Goal: Transaction & Acquisition: Purchase product/service

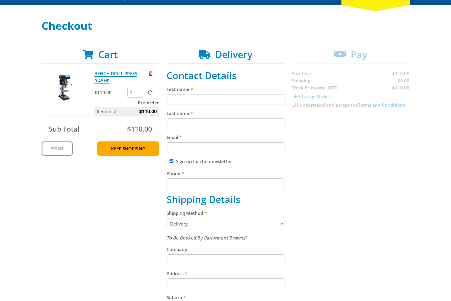
scroll to position [75, 0]
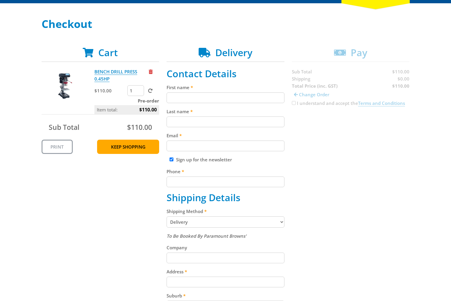
click at [245, 102] on input "First name" at bounding box center [226, 97] width 118 height 11
paste input "[PERSON_NAME]"
type input "[PERSON_NAME]"
click at [199, 122] on input "Last name" at bounding box center [226, 121] width 118 height 11
paste input "[PERSON_NAME]"
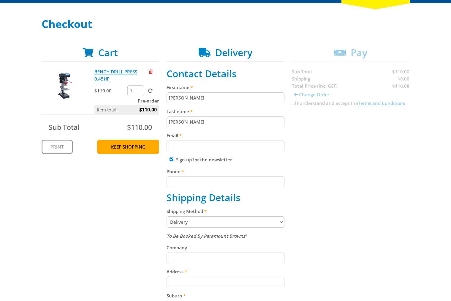
type input "[PERSON_NAME]"
click at [201, 148] on input "Email" at bounding box center [226, 146] width 118 height 11
paste input "[EMAIL_ADDRESS][DOMAIN_NAME]"
type input "[EMAIL_ADDRESS][DOMAIN_NAME]"
click at [392, 156] on div "Cart BENCH DRILL PRESS 0.45HP $110.00 1 Pre-order Item total: $110.00 Sub Total…" at bounding box center [226, 253] width 368 height 412
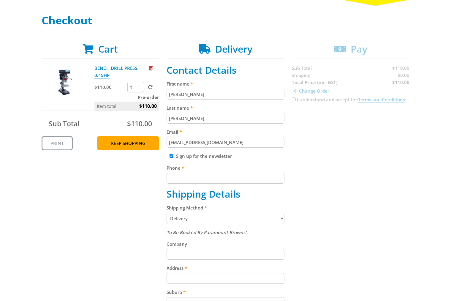
scroll to position [101, 0]
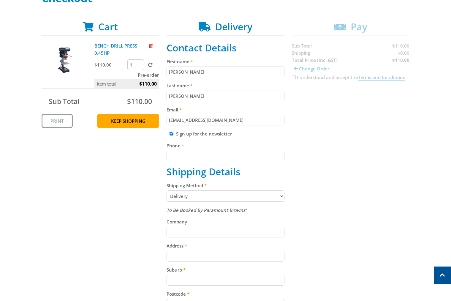
click at [204, 156] on input "Phone" at bounding box center [226, 156] width 118 height 11
paste input "[PHONE_NUMBER]"
type input "[PHONE_NUMBER]"
click at [360, 138] on div "Cart BENCH DRILL PRESS 0.45HP $110.00 1 Pre-order Item total: $110.00 Sub Total…" at bounding box center [226, 227] width 368 height 412
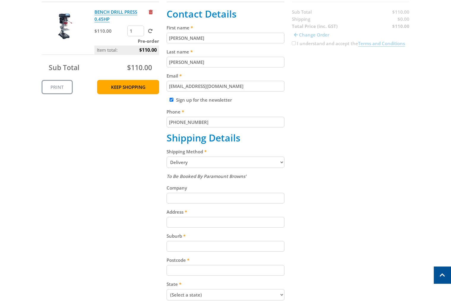
scroll to position [136, 0]
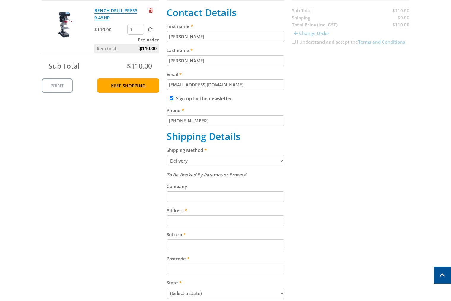
click at [185, 102] on fieldset "Contact Details First name [PERSON_NAME] Last name [PERSON_NAME] Email [EMAIL_A…" at bounding box center [226, 192] width 118 height 370
click at [185, 100] on label "Sign up for the newsletter" at bounding box center [204, 98] width 56 height 6
click at [174, 100] on input "Sign up for the newsletter" at bounding box center [172, 98] width 4 height 4
checkbox input "false"
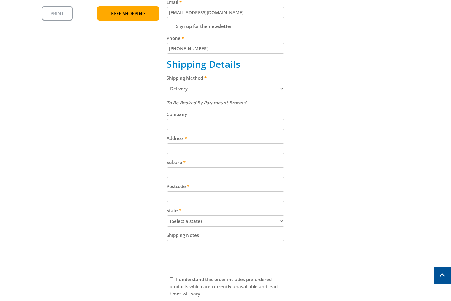
scroll to position [238, 0]
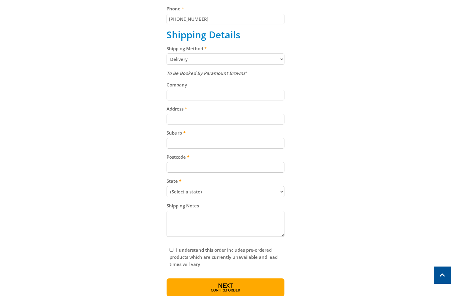
click at [204, 59] on select "Pickup from [GEOGRAPHIC_DATA][PERSON_NAME] Delivery" at bounding box center [226, 58] width 118 height 11
click at [167, 53] on select "Pickup from [GEOGRAPHIC_DATA][PERSON_NAME] Delivery" at bounding box center [226, 58] width 118 height 11
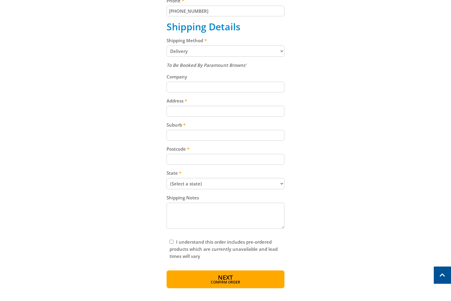
scroll to position [247, 0]
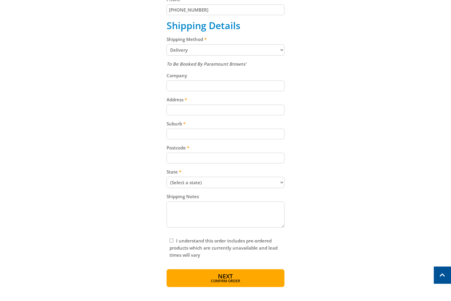
click at [195, 110] on input "Address" at bounding box center [226, 110] width 118 height 11
paste input "[STREET_ADDRESS]"
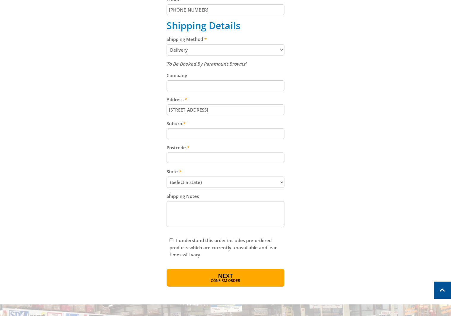
type input "[STREET_ADDRESS]"
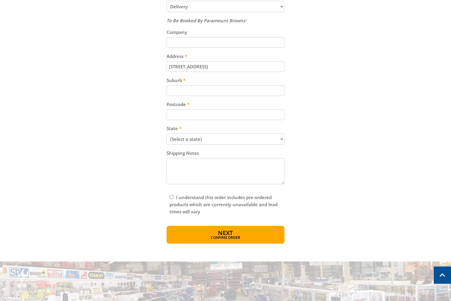
scroll to position [292, 0]
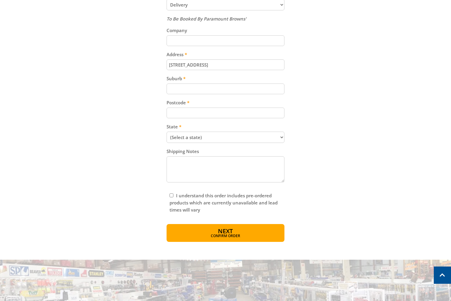
click at [205, 90] on input "Suburb" at bounding box center [226, 88] width 118 height 11
paste input "Gepps Cross"
type input "Gepps Cross"
click at [228, 113] on input "Postcode" at bounding box center [226, 113] width 118 height 11
paste input "5094"
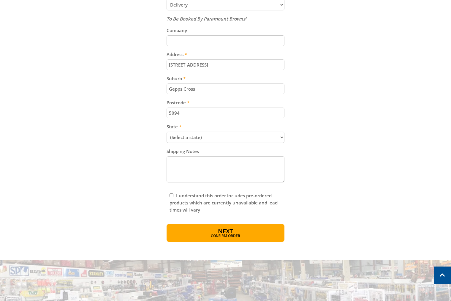
type input "5094"
click at [357, 127] on div "Cart BENCH DRILL PRESS 0.45HP $110.00 1 Pre-order Item total: $110.00 Sub Total…" at bounding box center [226, 36] width 368 height 412
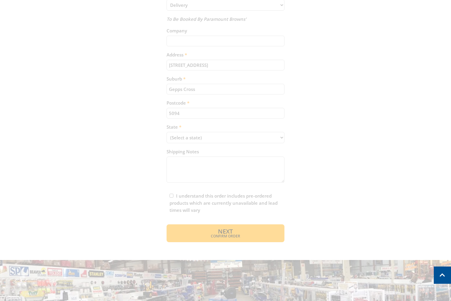
click at [243, 139] on div "Cart BENCH DRILL PRESS 0.45HP $110.00 1 Pre-order Item total: $110.00 Sub Total…" at bounding box center [226, 36] width 368 height 412
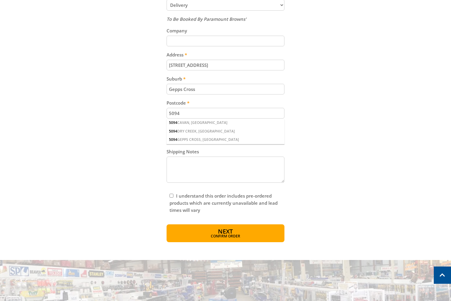
click at [312, 137] on div "Cart BENCH DRILL PRESS 0.45HP $110.00 1 Pre-order Item total: $110.00 Sub Total…" at bounding box center [226, 36] width 368 height 412
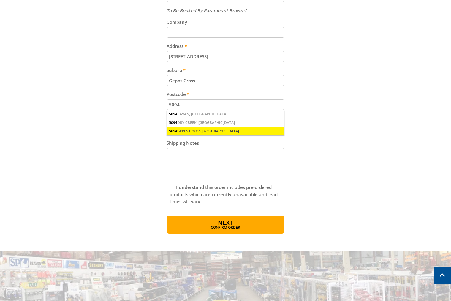
scroll to position [301, 0]
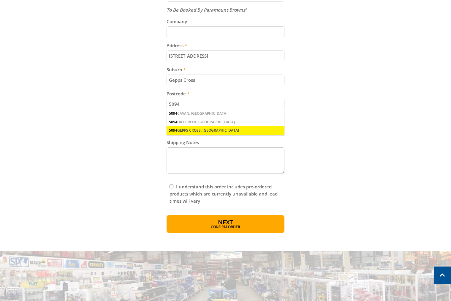
click at [204, 127] on div "5094 GEPPS CROSS, [GEOGRAPHIC_DATA]" at bounding box center [226, 130] width 118 height 8
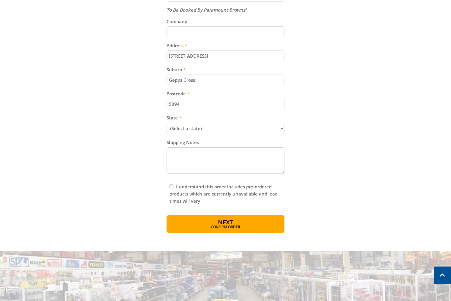
click at [226, 131] on select "(Select a state) [GEOGRAPHIC_DATA] [GEOGRAPHIC_DATA] [GEOGRAPHIC_DATA] [GEOGRAP…" at bounding box center [226, 128] width 118 height 11
select select "SA"
click at [167, 123] on select "(Select a state) [GEOGRAPHIC_DATA] [GEOGRAPHIC_DATA] [GEOGRAPHIC_DATA] [GEOGRAP…" at bounding box center [226, 128] width 118 height 11
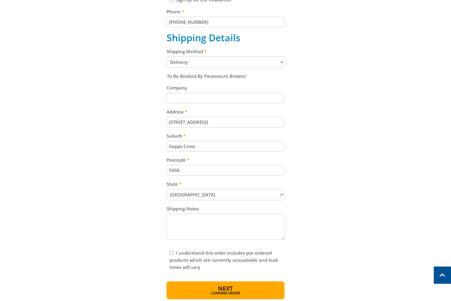
scroll to position [236, 0]
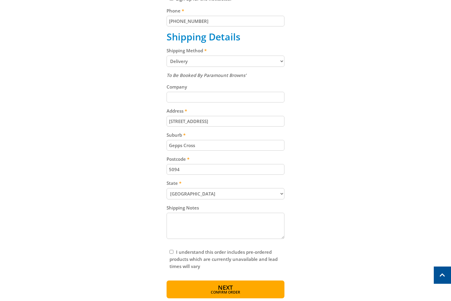
click at [179, 251] on label "I understand this order includes pre-ordered products which are currently unava…" at bounding box center [224, 259] width 108 height 20
click at [174, 251] on input "I understand this order includes pre-ordered products which are currently unava…" at bounding box center [172, 252] width 4 height 4
checkbox input "true"
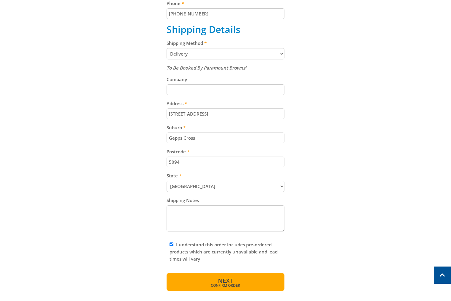
scroll to position [265, 0]
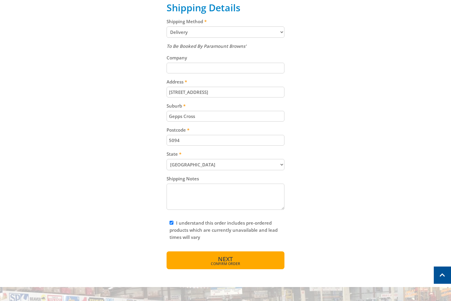
click at [260, 261] on button "Next Confirm order" at bounding box center [226, 260] width 118 height 18
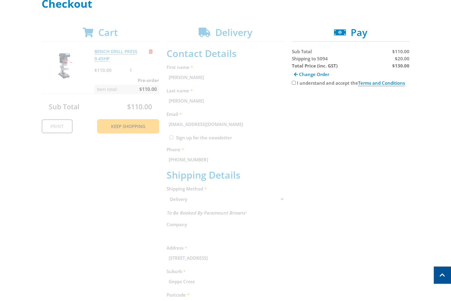
scroll to position [84, 0]
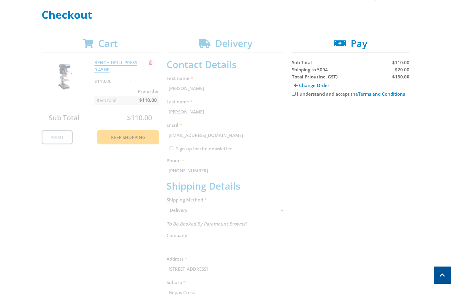
click at [404, 72] on span "$20.00" at bounding box center [402, 70] width 15 height 6
copy span "20.00"
click at [400, 77] on strong "$130.00" at bounding box center [401, 77] width 17 height 6
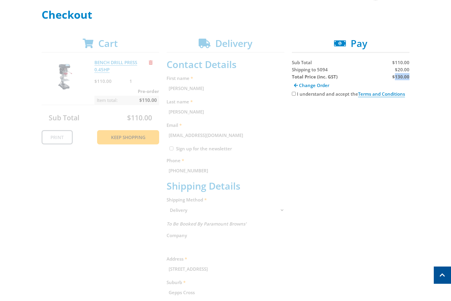
copy strong "130.00"
click at [381, 152] on div "Cart BENCH DRILL PRESS 0.45HP $110.00 1 Pre-order Item total: $110.00 Sub Total…" at bounding box center [226, 241] width 368 height 406
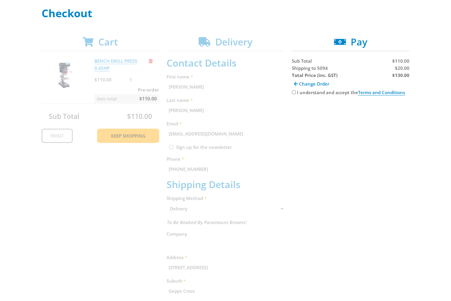
scroll to position [143, 0]
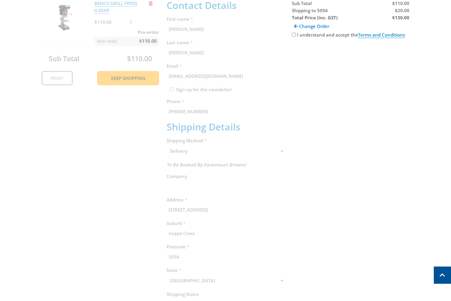
click at [397, 176] on div "Cart BENCH DRILL PRESS 0.45HP $110.00 1 Pre-order Item total: $110.00 Sub Total…" at bounding box center [226, 182] width 368 height 406
